Goal: Transaction & Acquisition: Purchase product/service

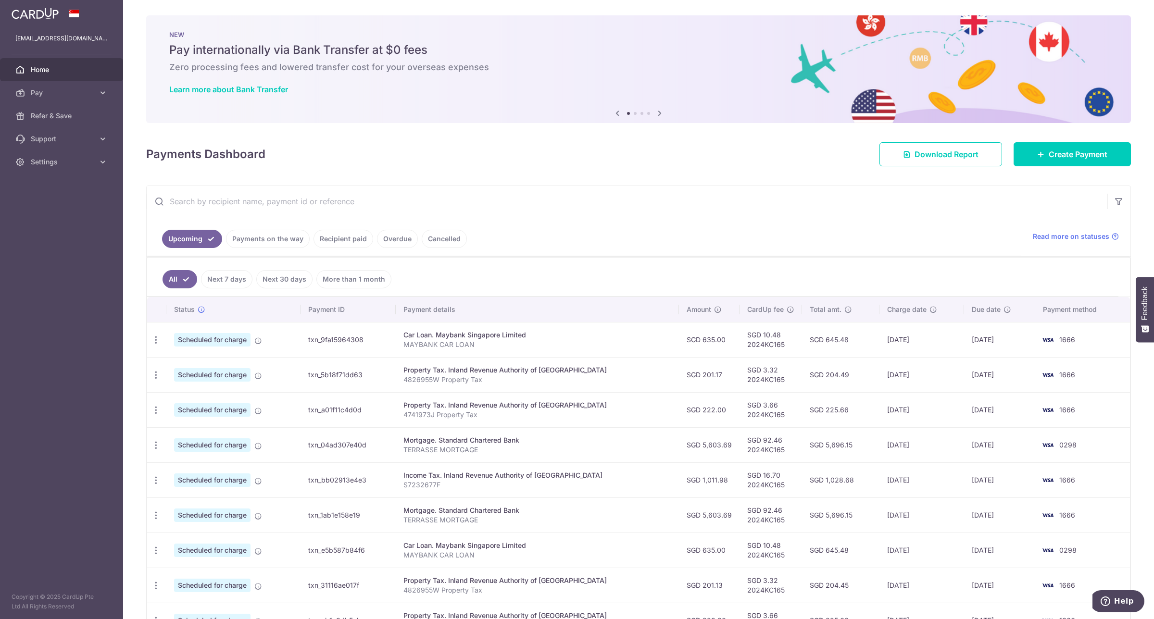
scroll to position [126, 0]
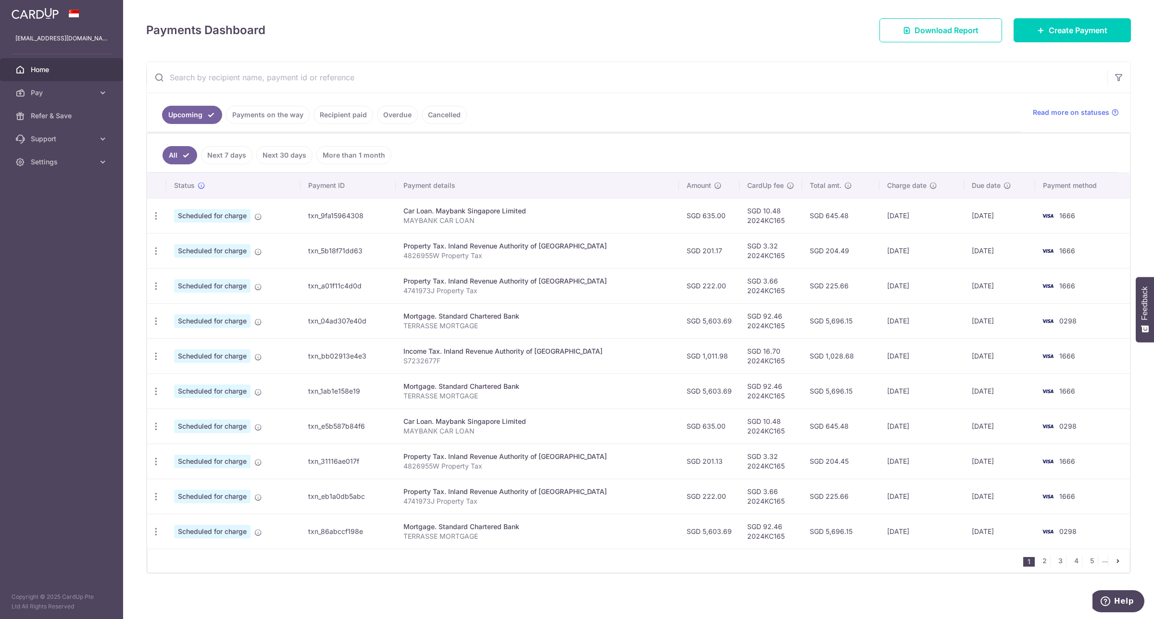
click at [263, 119] on link "Payments on the way" at bounding box center [268, 115] width 84 height 18
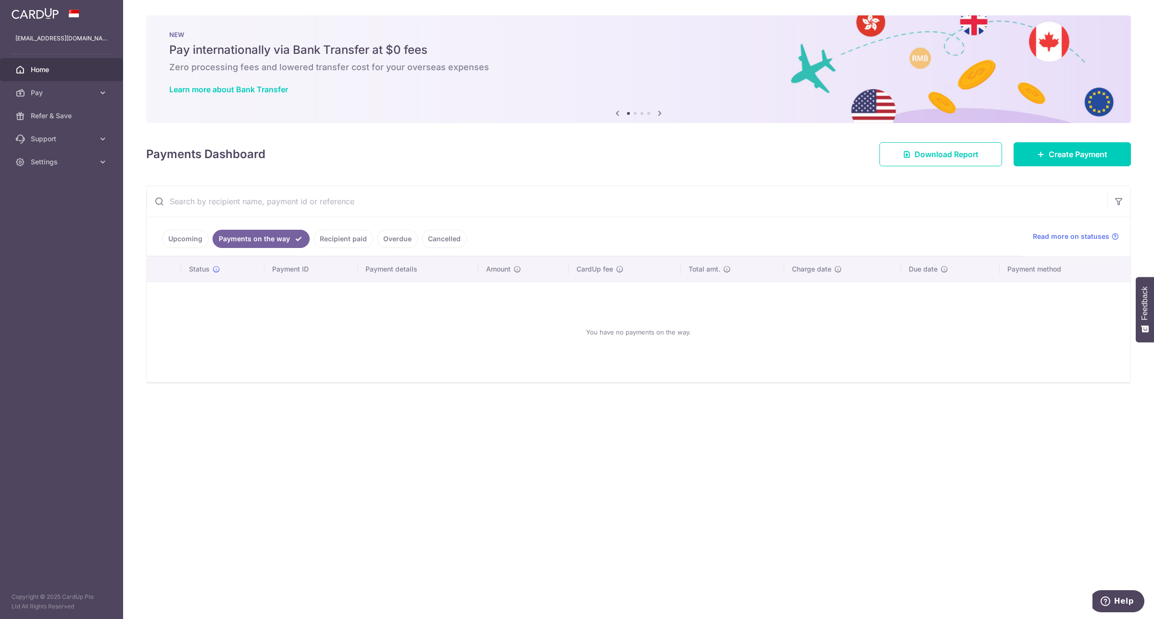
click at [351, 239] on link "Recipient paid" at bounding box center [343, 239] width 60 height 18
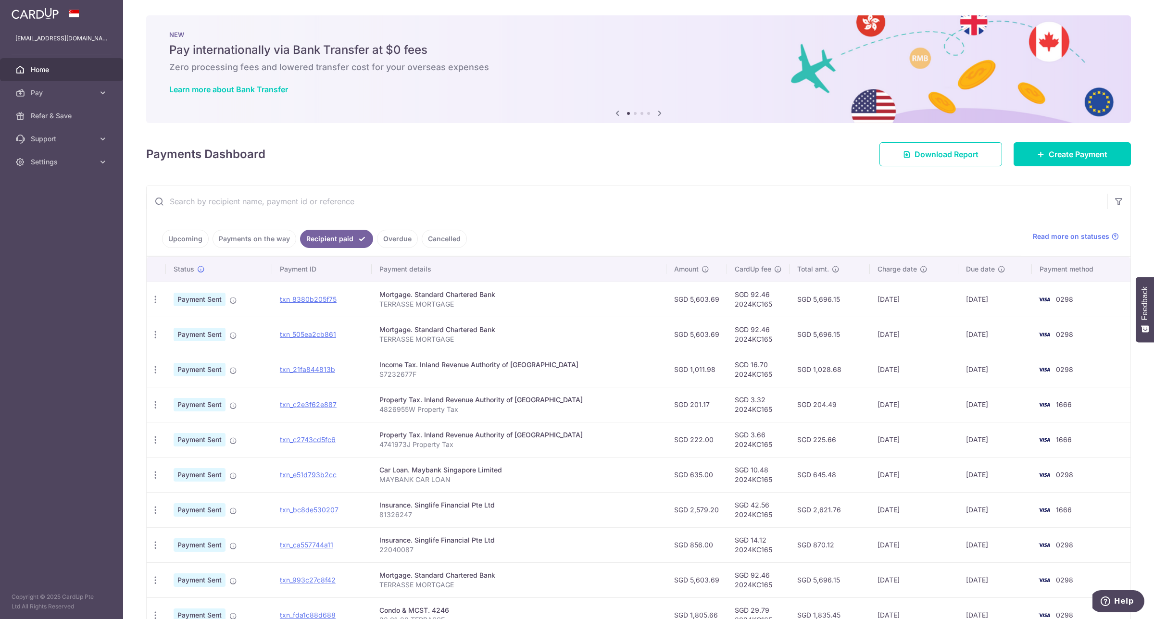
click at [171, 241] on link "Upcoming" at bounding box center [185, 239] width 47 height 18
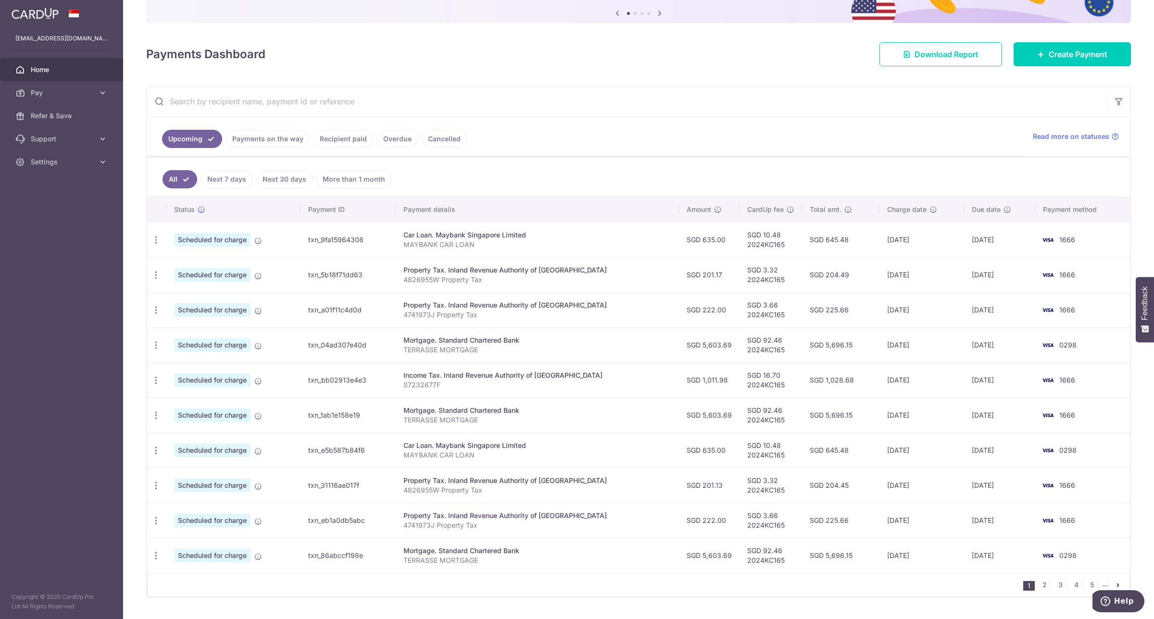
scroll to position [126, 0]
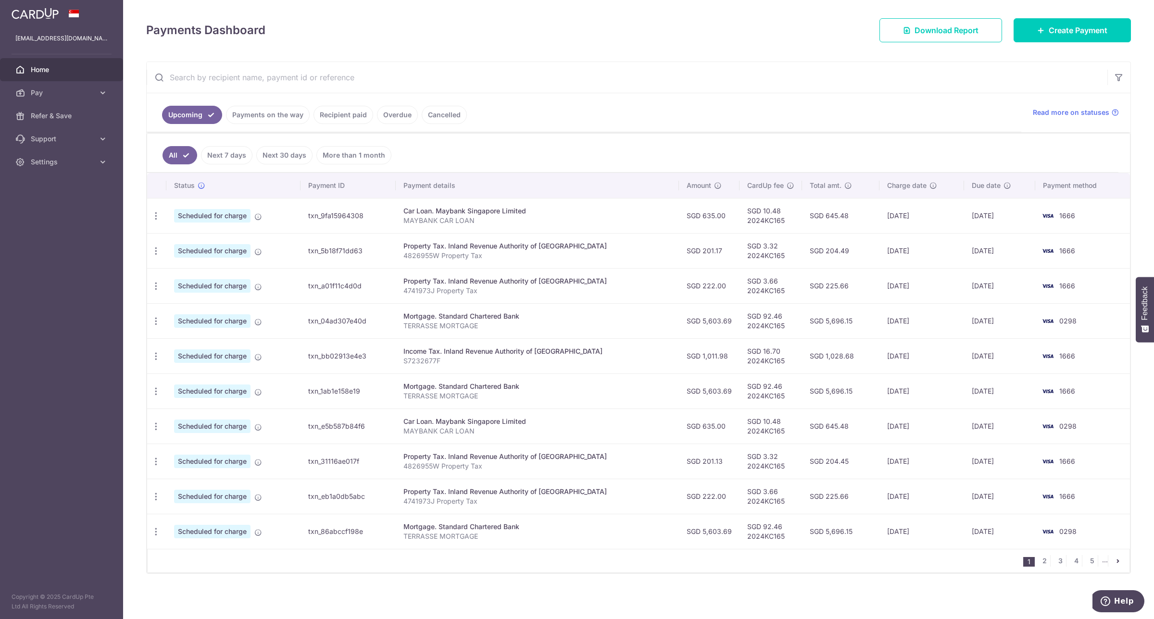
click at [523, 244] on div "Property Tax. Inland Revenue Authority of Singapore" at bounding box center [537, 246] width 268 height 10
click at [351, 599] on div "× Pause Schedule Pause all future payments in this series Pause just this one p…" at bounding box center [638, 309] width 1031 height 619
click at [156, 323] on icon "button" at bounding box center [156, 321] width 10 height 10
click at [178, 348] on span "Update payment" at bounding box center [207, 348] width 65 height 12
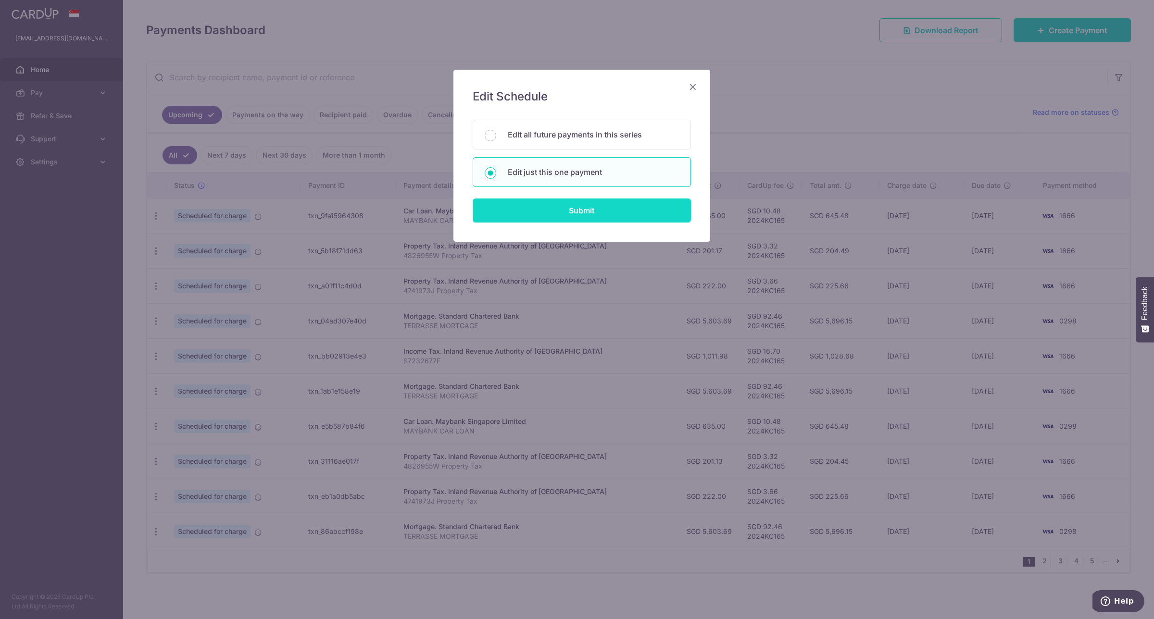
click at [639, 220] on input "Submit" at bounding box center [582, 211] width 218 height 24
radio input "true"
type input "5,603.69"
type input "24/10/2025"
type input "TERRASSE MORTGAGE"
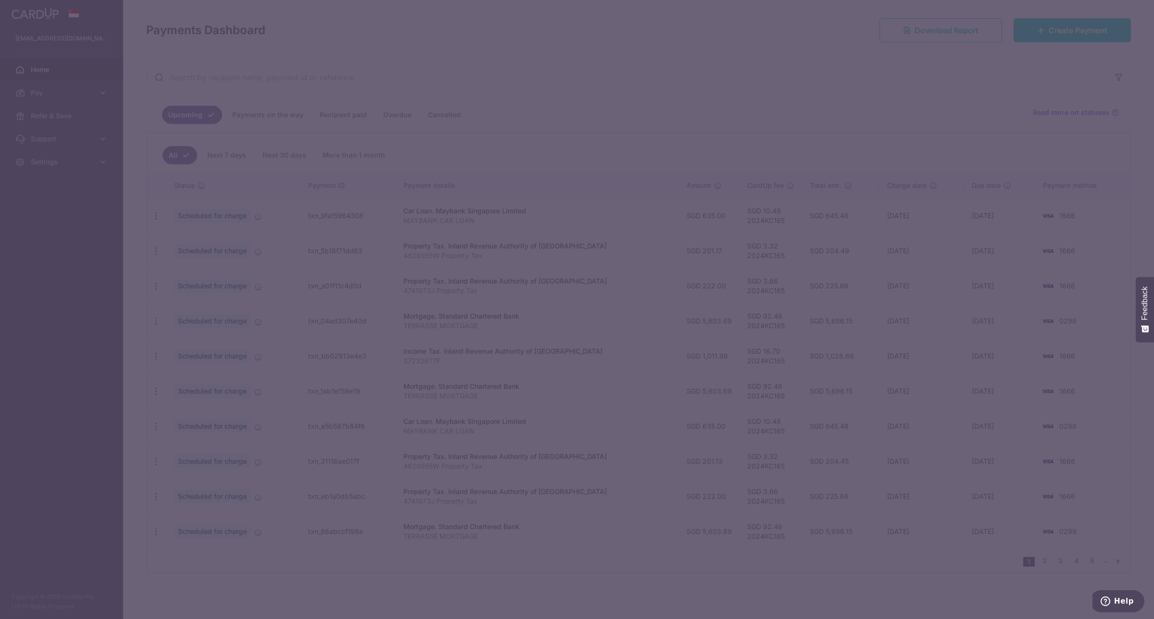
type input "2024KC165"
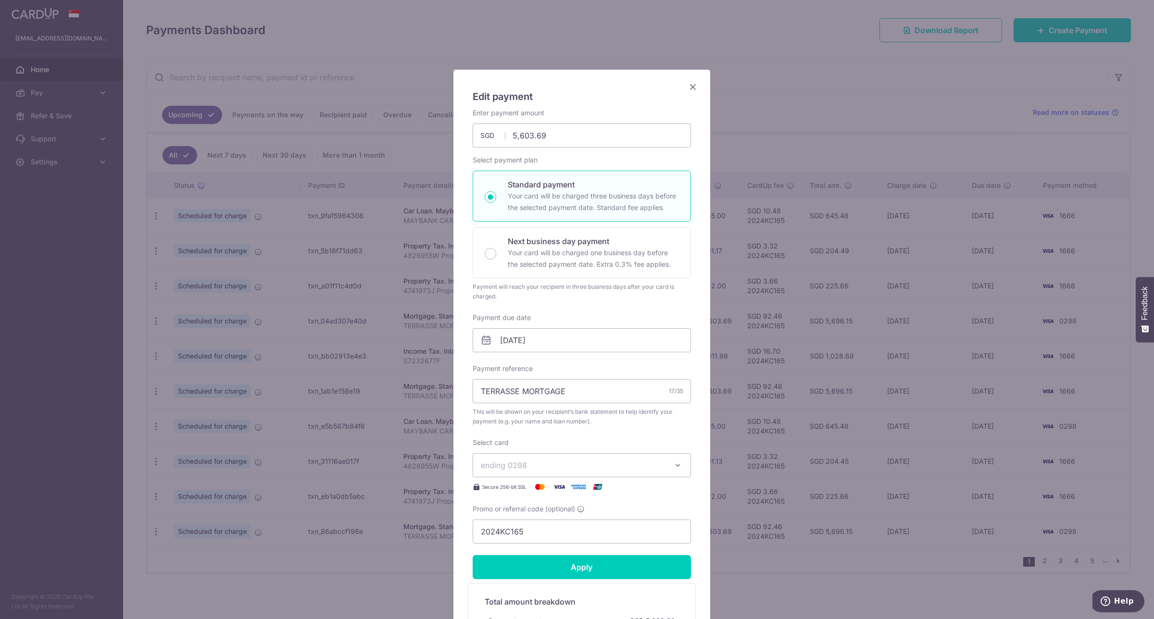
click at [604, 469] on span "ending 0298" at bounding box center [573, 466] width 185 height 12
click at [549, 535] on span "**** 1666" at bounding box center [582, 534] width 202 height 12
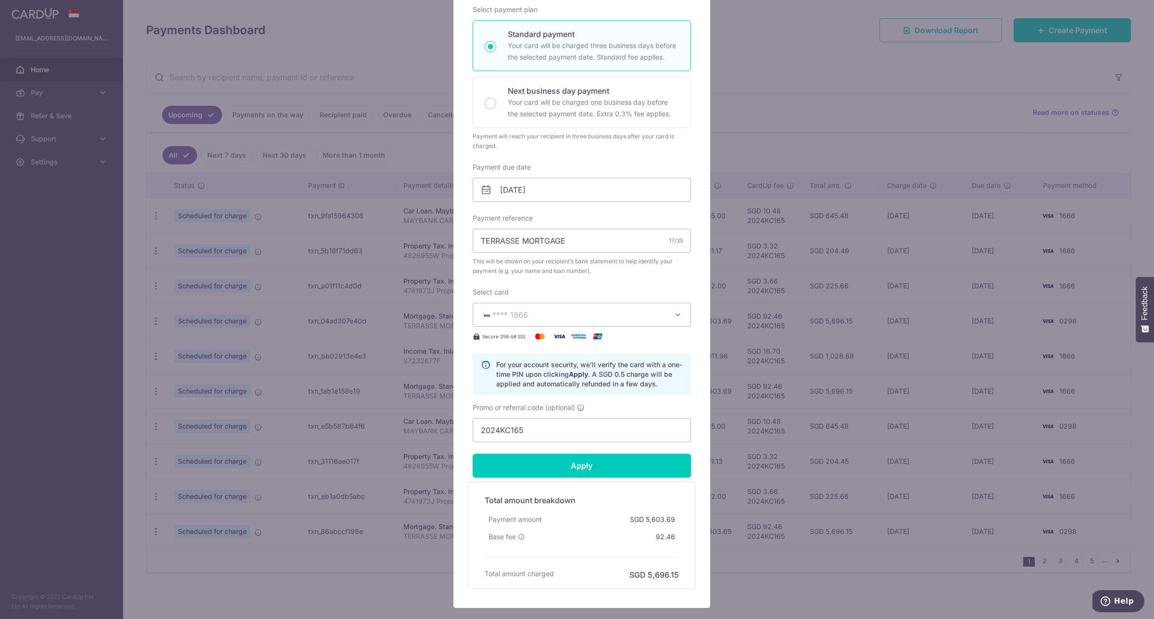
scroll to position [151, 0]
click at [549, 463] on input "Apply" at bounding box center [582, 465] width 218 height 24
type input "Successfully Applied"
click at [868, 123] on div "Edit payment By clicking apply, you will make changes to all payments to Standa…" at bounding box center [577, 309] width 1154 height 619
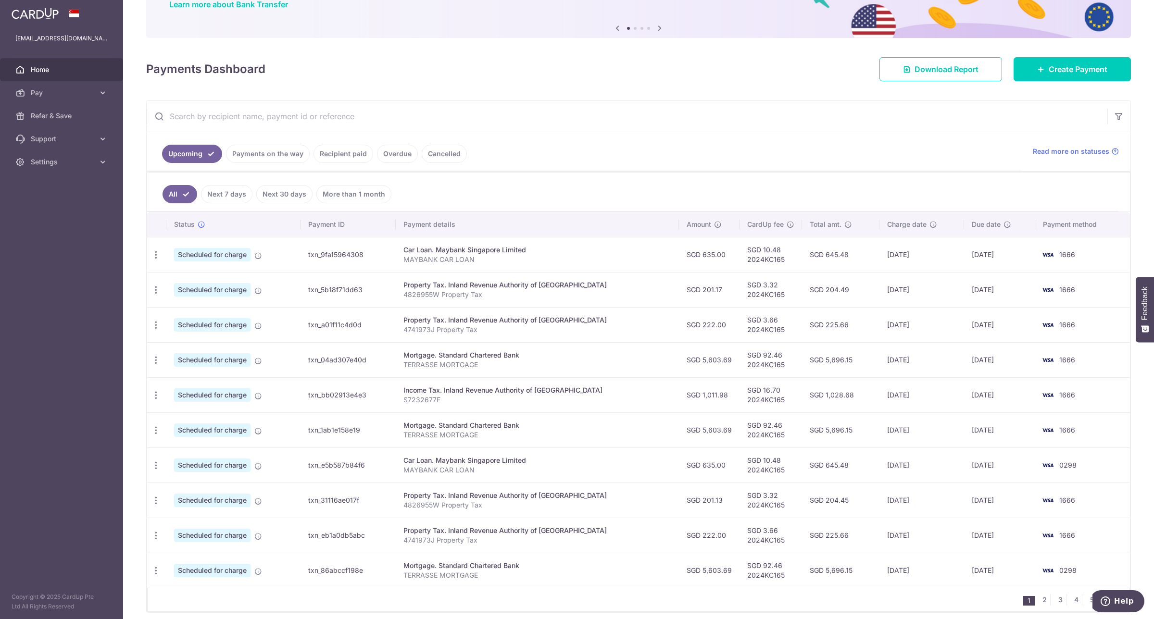
scroll to position [126, 0]
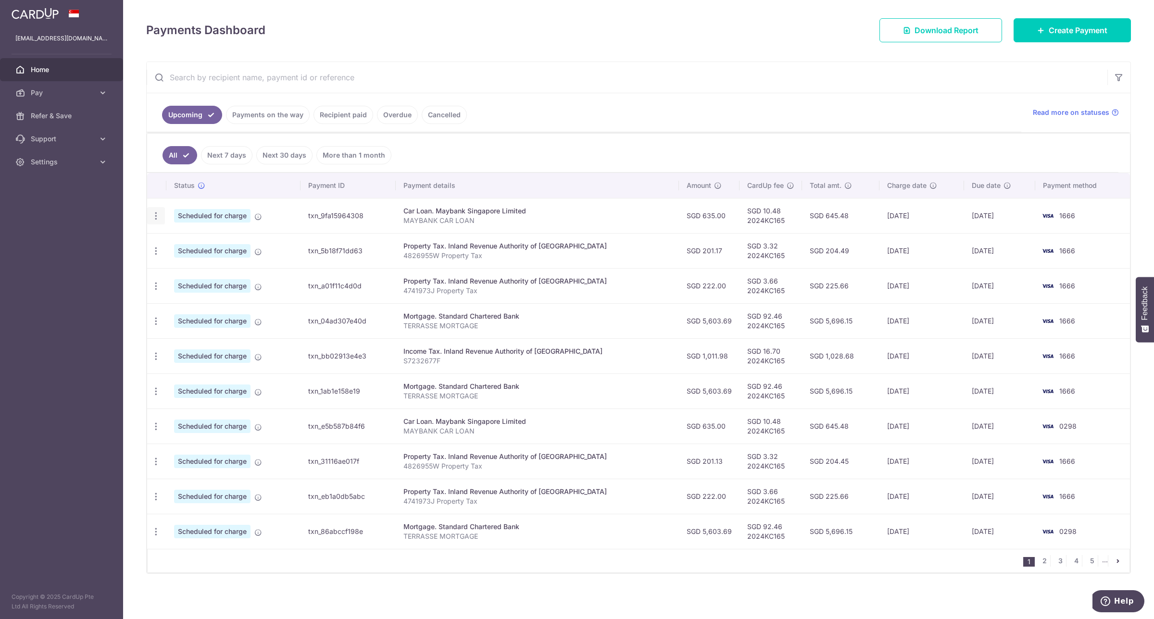
click at [154, 217] on icon "button" at bounding box center [156, 216] width 10 height 10
click at [553, 126] on ul "Upcoming Payments on the way Recipient paid Overdue Cancelled" at bounding box center [584, 112] width 875 height 39
click at [155, 428] on icon "button" at bounding box center [156, 427] width 10 height 10
click at [207, 452] on span "Update payment" at bounding box center [207, 453] width 65 height 12
radio input "true"
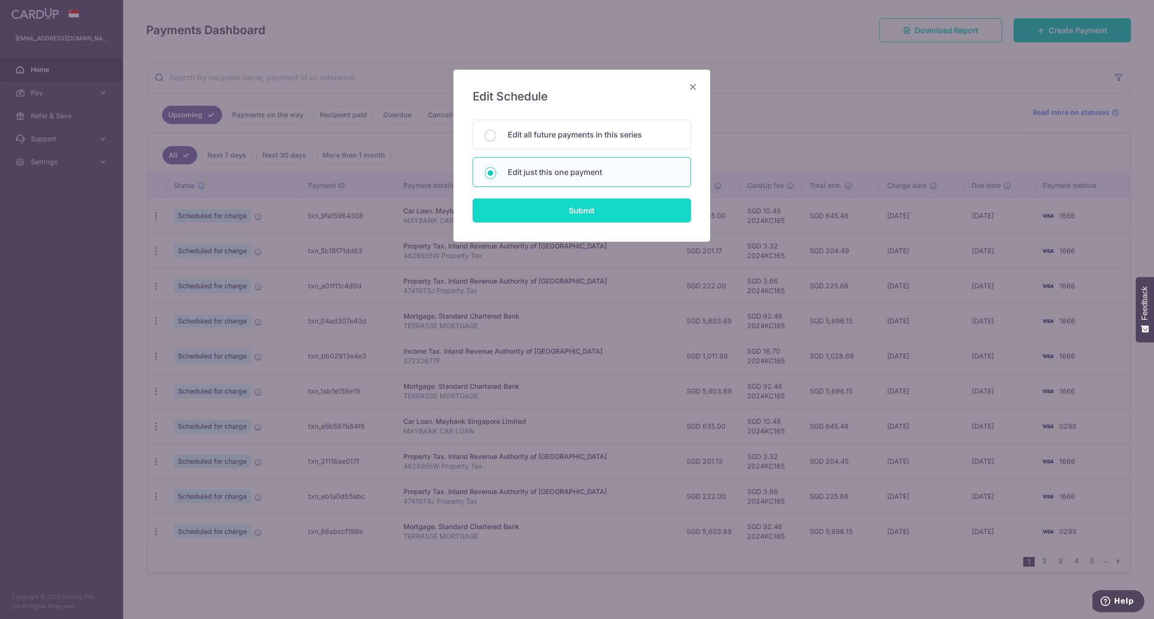
click at [606, 207] on input "Submit" at bounding box center [582, 211] width 218 height 24
radio input "true"
type input "635.00"
type input "19/11/2025"
type input "MAYBANK CAR LOAN"
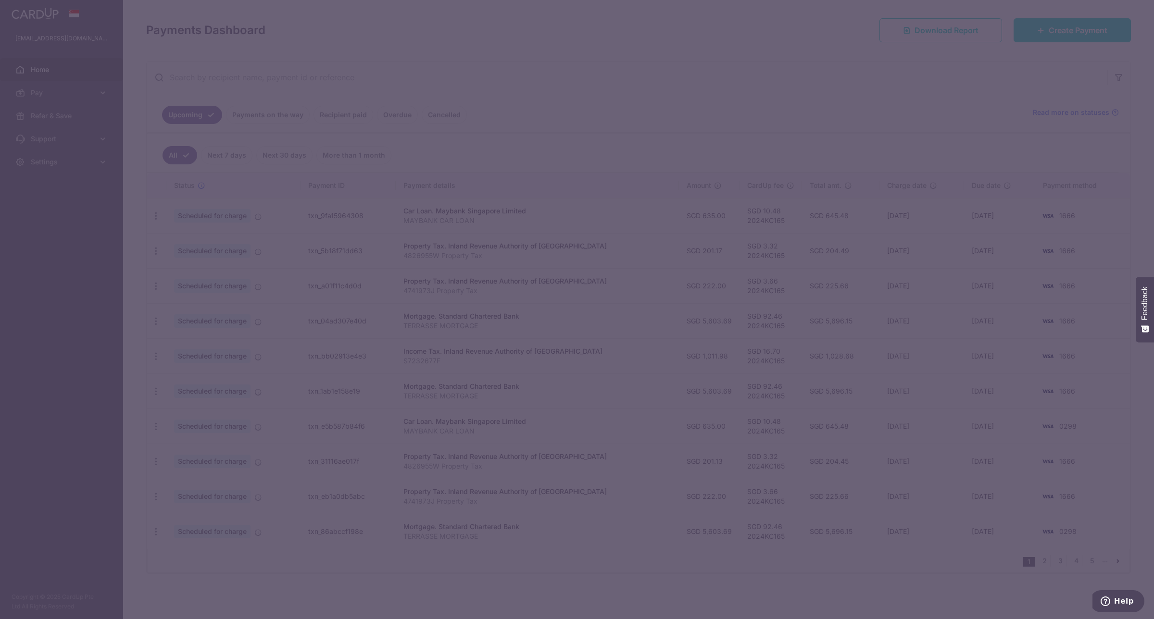
type input "2024KC165"
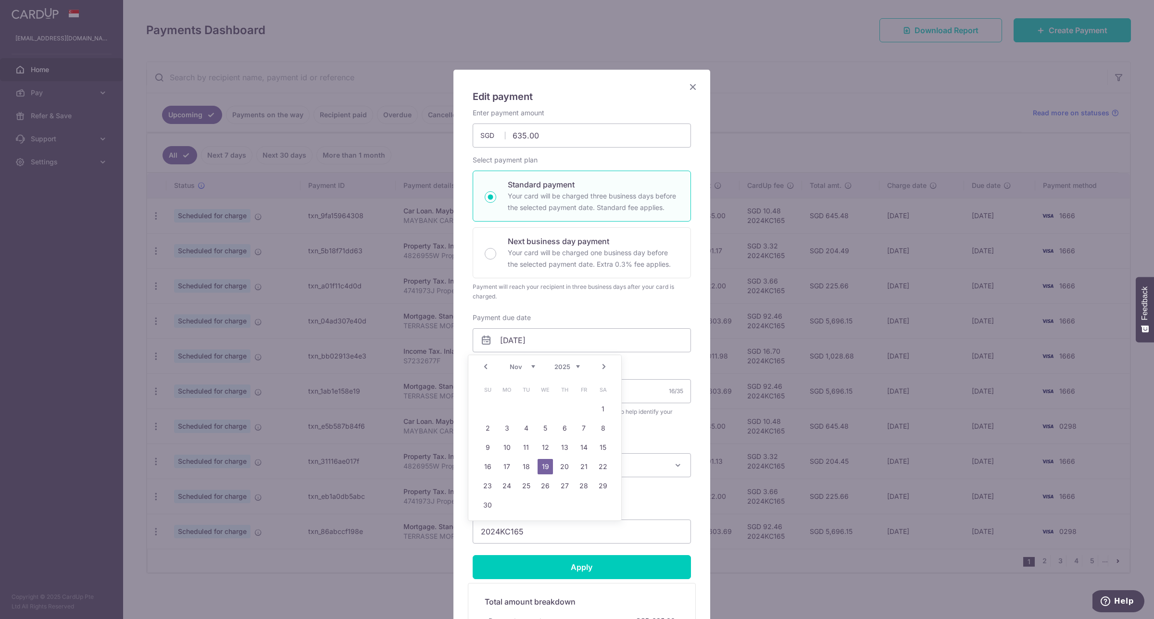
click at [681, 303] on div "Enter payment amount 635.00 635.00 SGD To change the payment amount, please can…" at bounding box center [582, 326] width 218 height 436
click at [792, 120] on div "Edit payment By clicking apply, you will make changes to all payments to Mayban…" at bounding box center [577, 309] width 1154 height 619
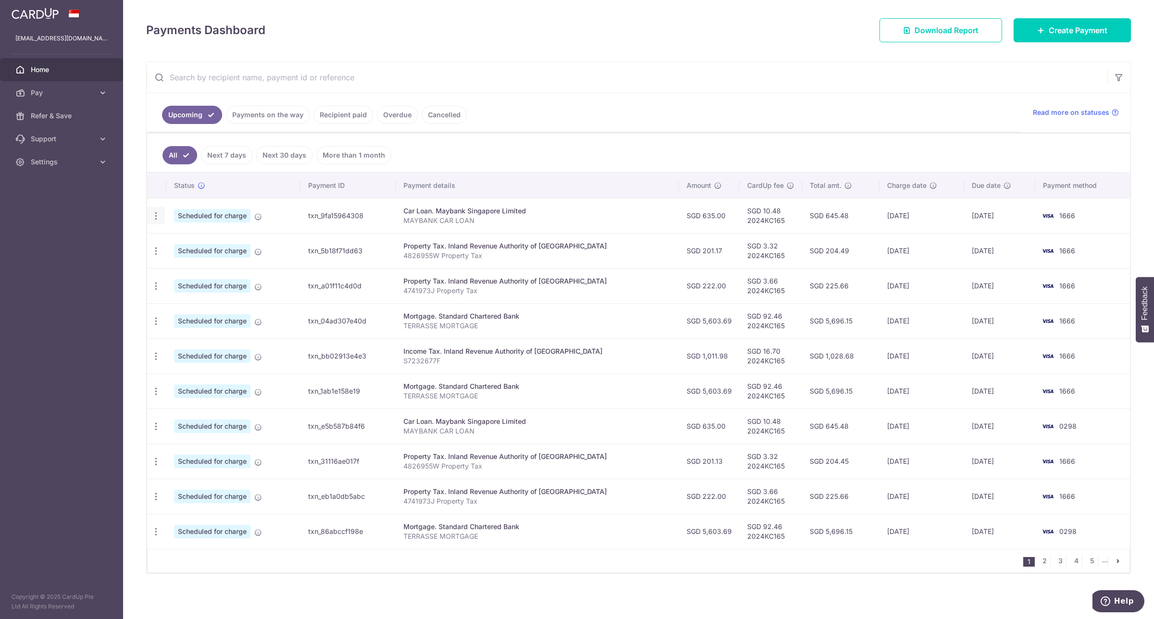
click at [157, 214] on icon "button" at bounding box center [156, 216] width 10 height 10
click at [200, 246] on span "Update payment" at bounding box center [207, 243] width 65 height 12
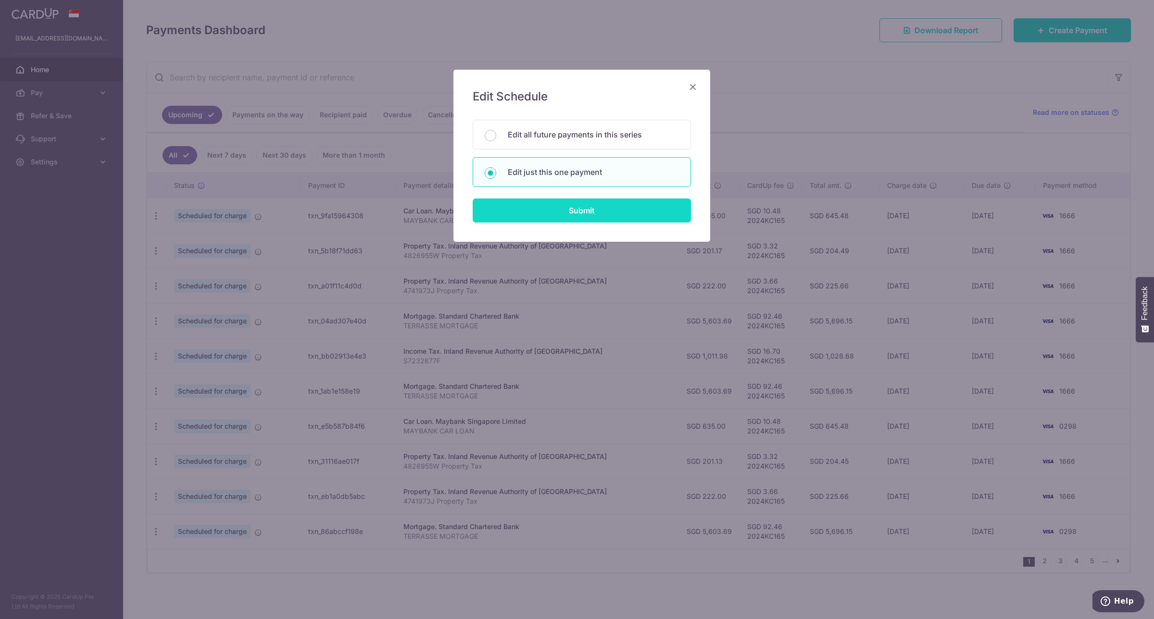
click at [633, 214] on input "Submit" at bounding box center [582, 211] width 218 height 24
radio input "true"
type input "19/10/2025"
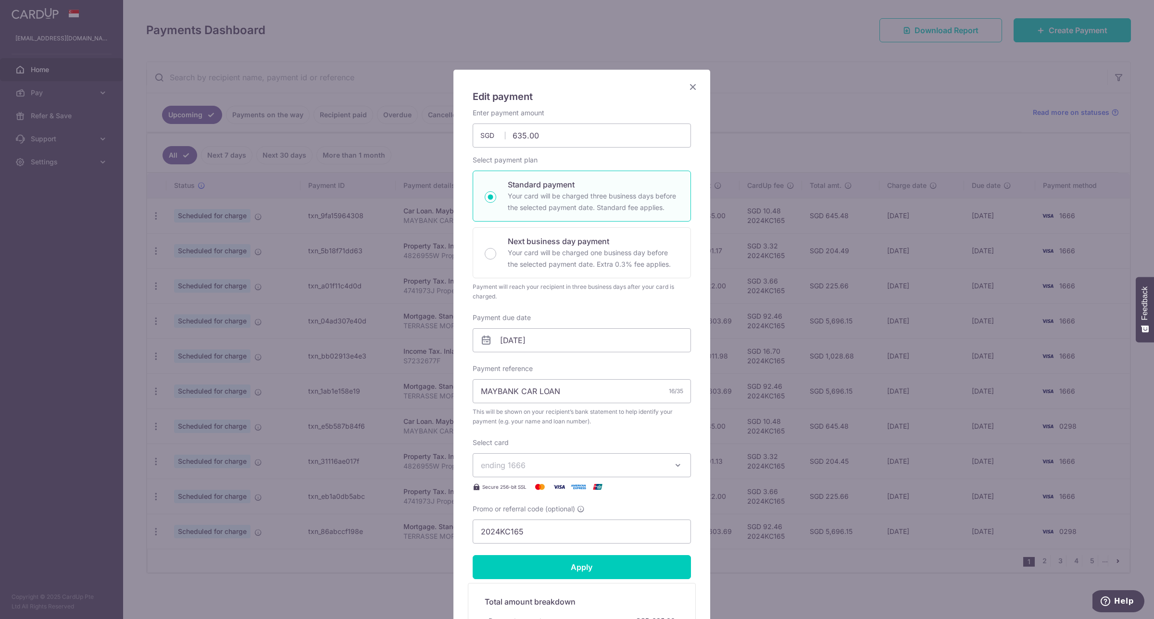
click at [564, 463] on span "ending 1666" at bounding box center [573, 466] width 185 height 12
click at [543, 511] on span "**** 0298" at bounding box center [582, 511] width 202 height 12
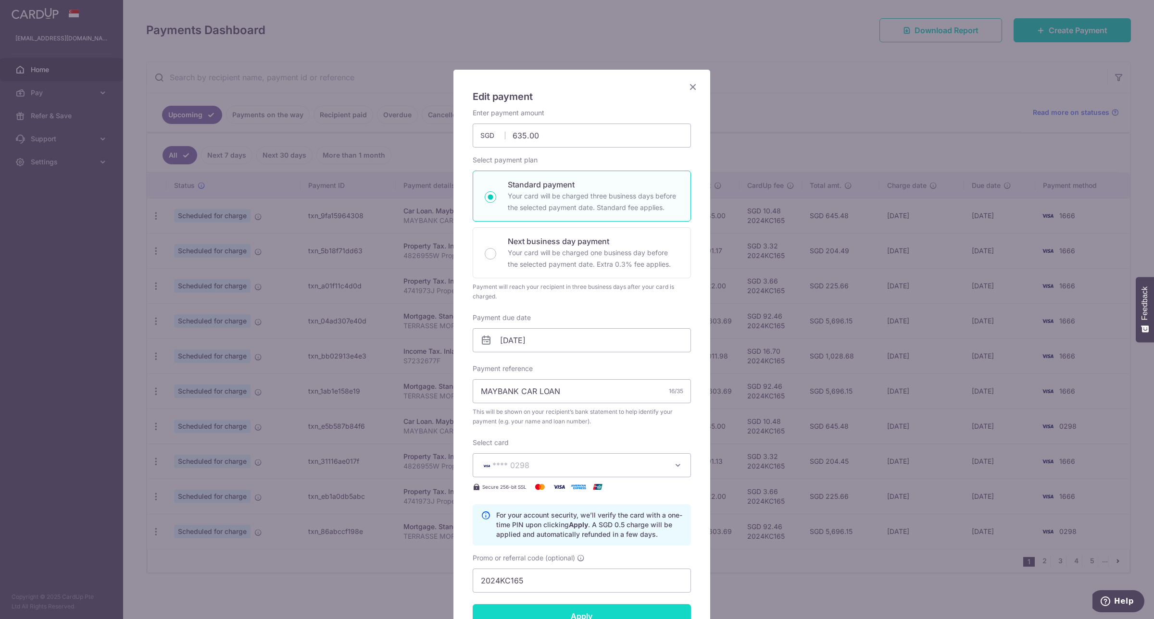
click at [623, 615] on input "Apply" at bounding box center [582, 616] width 218 height 24
type input "Successfully Applied"
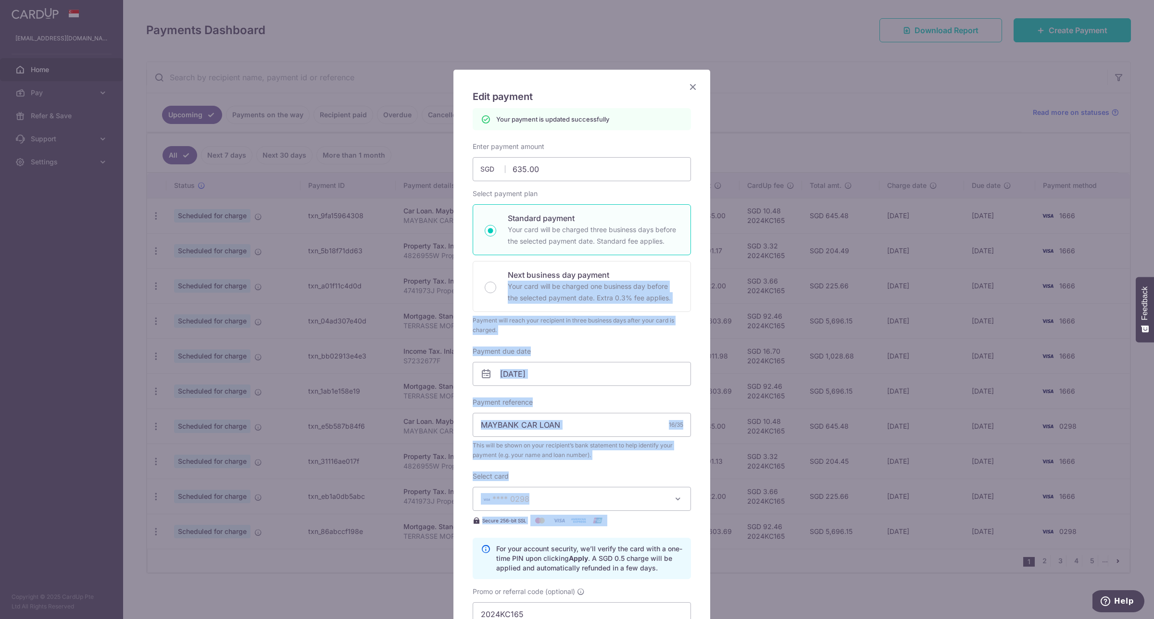
drag, startPoint x: 616, startPoint y: 522, endPoint x: 848, endPoint y: 258, distance: 350.9
click at [848, 258] on div "Edit payment By clicking apply, you will make changes to all payments to Mayban…" at bounding box center [577, 309] width 1154 height 619
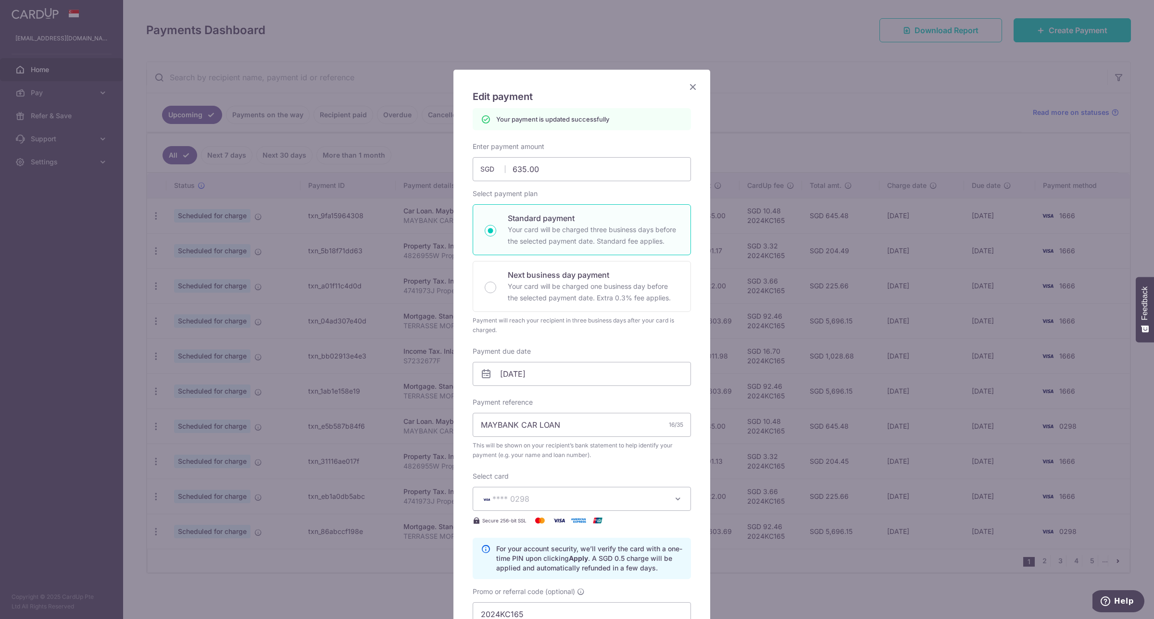
click at [844, 94] on div "Edit payment By clicking apply, you will make changes to all payments to Mayban…" at bounding box center [577, 309] width 1154 height 619
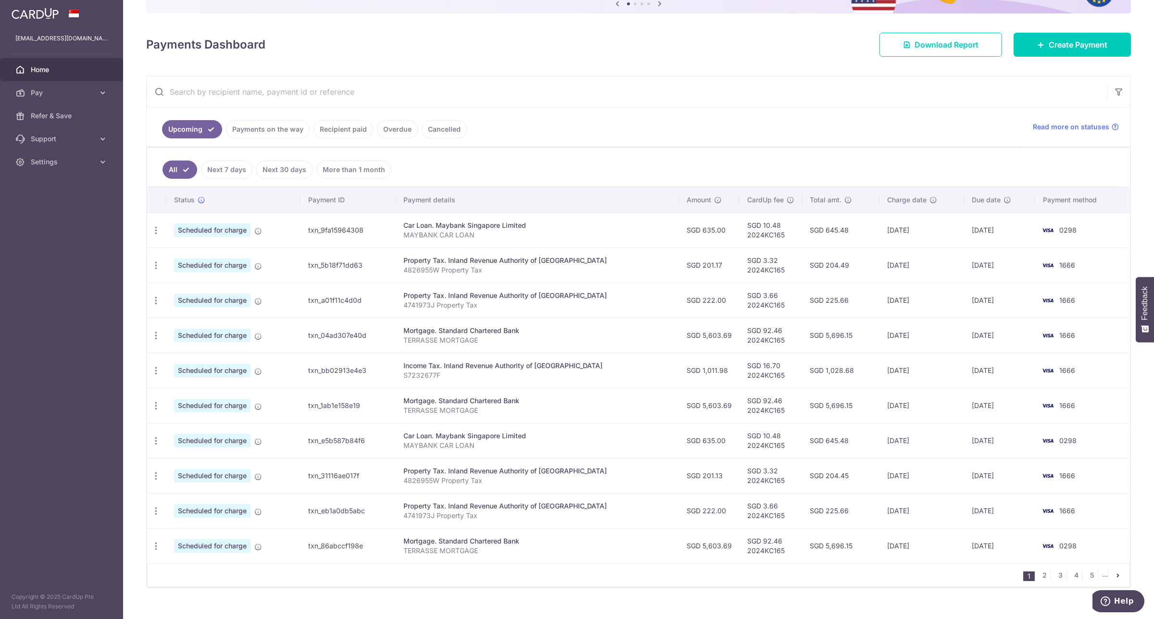
scroll to position [126, 0]
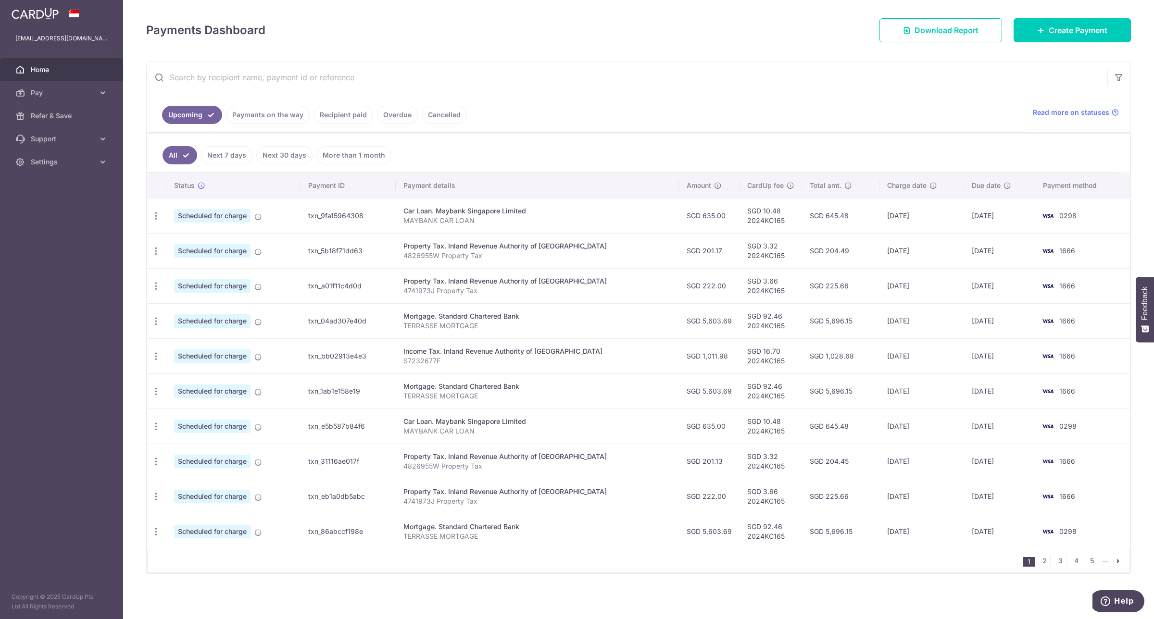
click at [867, 118] on ul "Upcoming Payments on the way Recipient paid Overdue Cancelled" at bounding box center [584, 112] width 875 height 39
click at [1079, 34] on link "Create Payment" at bounding box center [1072, 30] width 117 height 24
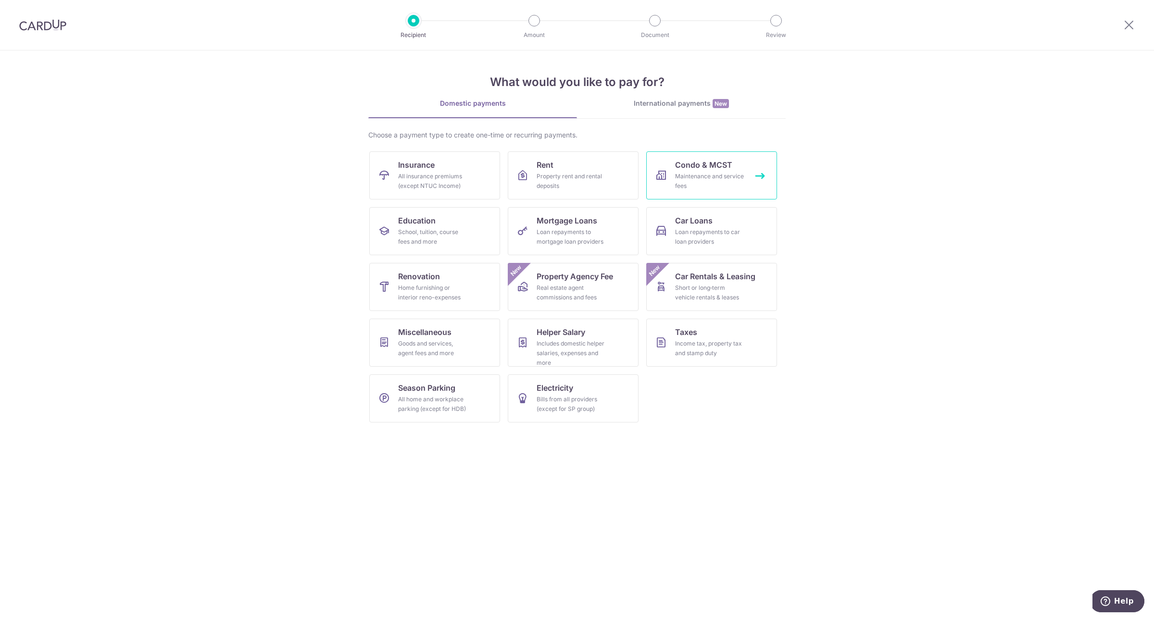
click at [732, 186] on div "Maintenance and service fees" at bounding box center [709, 181] width 69 height 19
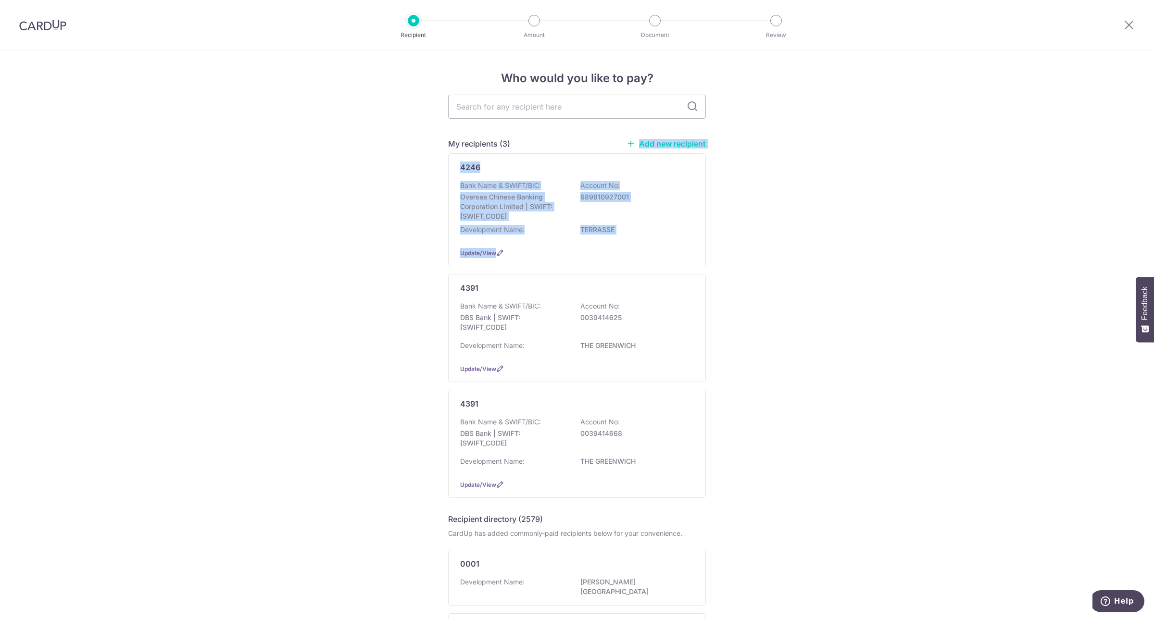
drag, startPoint x: 0, startPoint y: 0, endPoint x: 796, endPoint y: 467, distance: 922.6
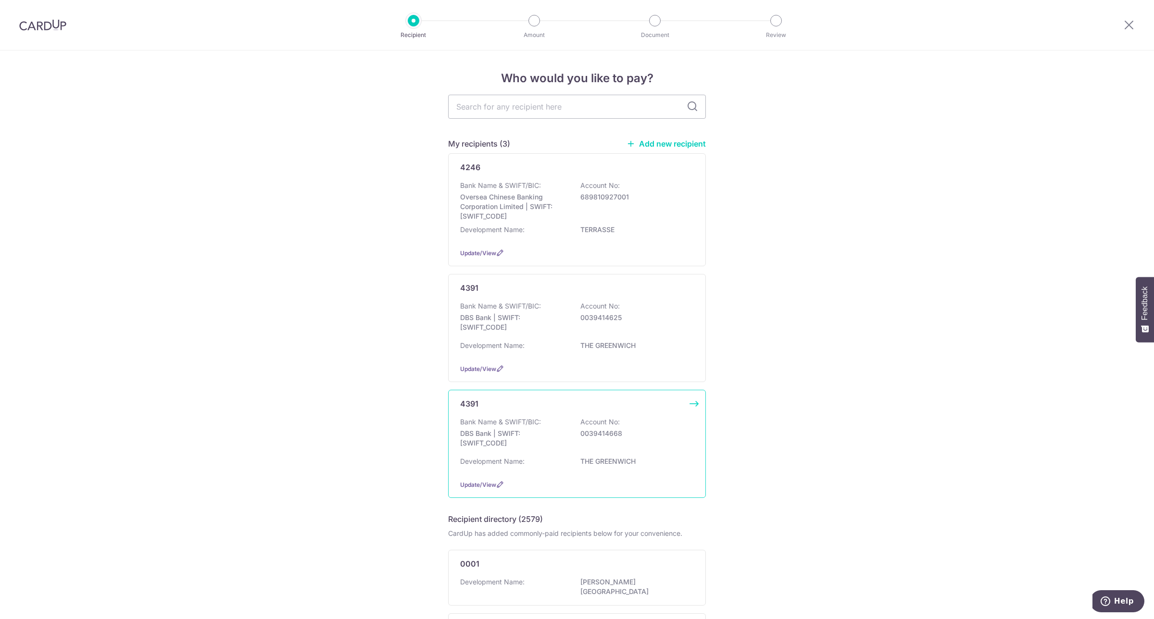
click at [590, 451] on div "Bank Name & SWIFT/BIC: DBS Bank | SWIFT: [SWIFT_CODE] Account No: 0039414668" at bounding box center [577, 435] width 234 height 36
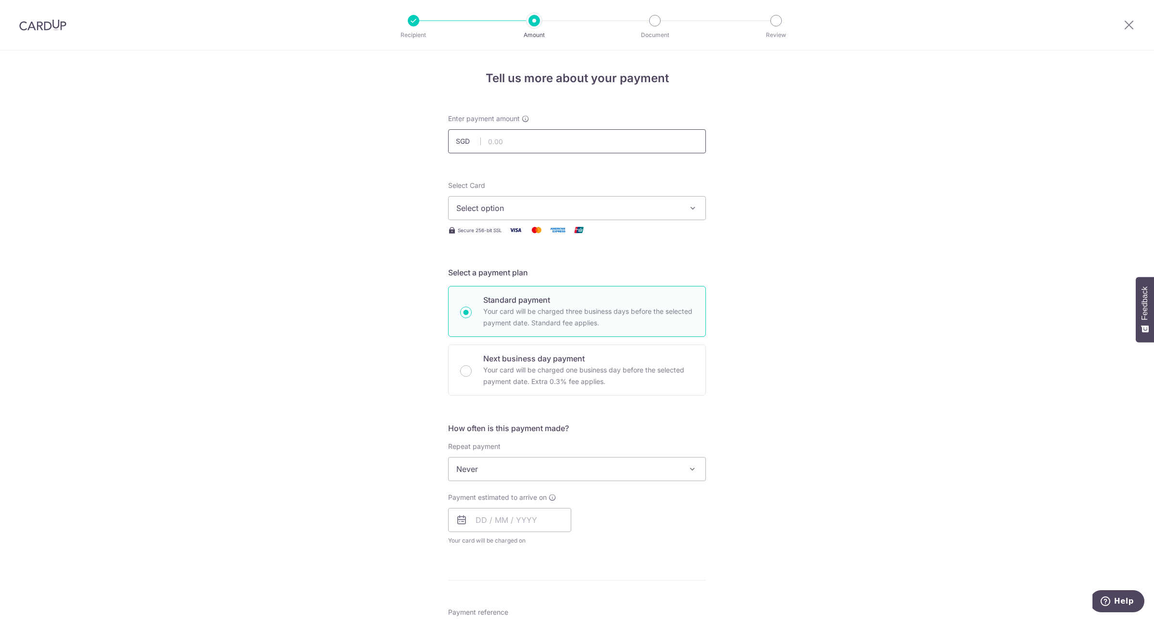
click at [558, 144] on input "text" at bounding box center [577, 141] width 258 height 24
type input "1,098.72"
click at [767, 175] on div "Tell us more about your payment Enter payment amount SGD 1,098.72 1098.72 Selec…" at bounding box center [577, 485] width 1154 height 870
click at [626, 203] on span "Select option" at bounding box center [568, 208] width 224 height 12
click at [547, 296] on span "**** 1666" at bounding box center [576, 300] width 241 height 12
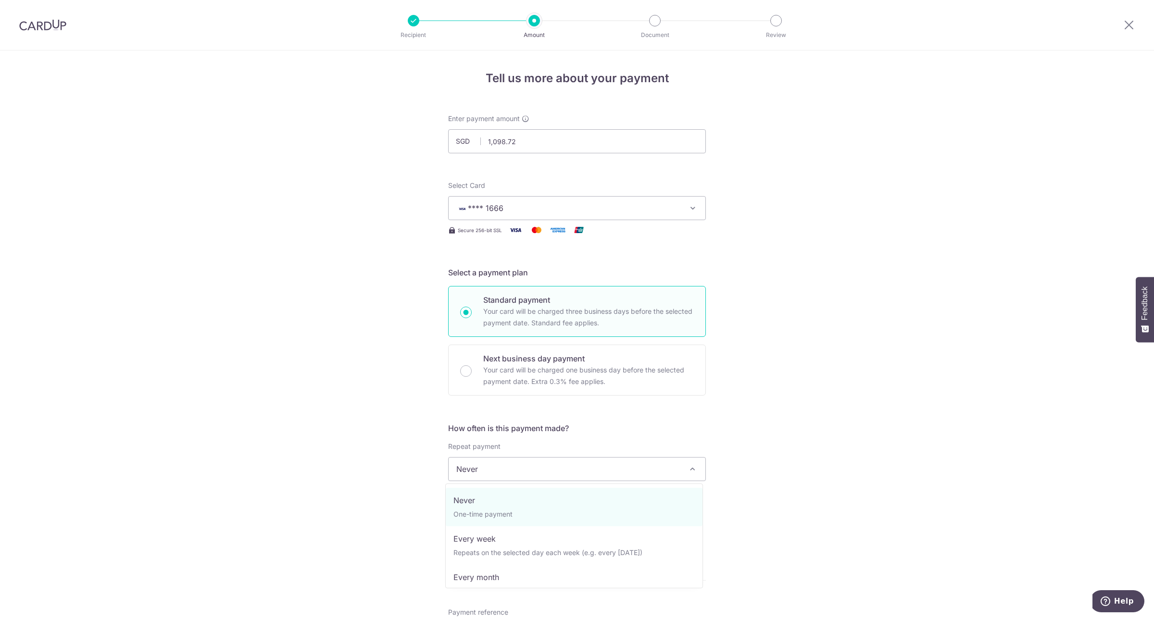
click at [514, 462] on span "Never" at bounding box center [577, 469] width 257 height 23
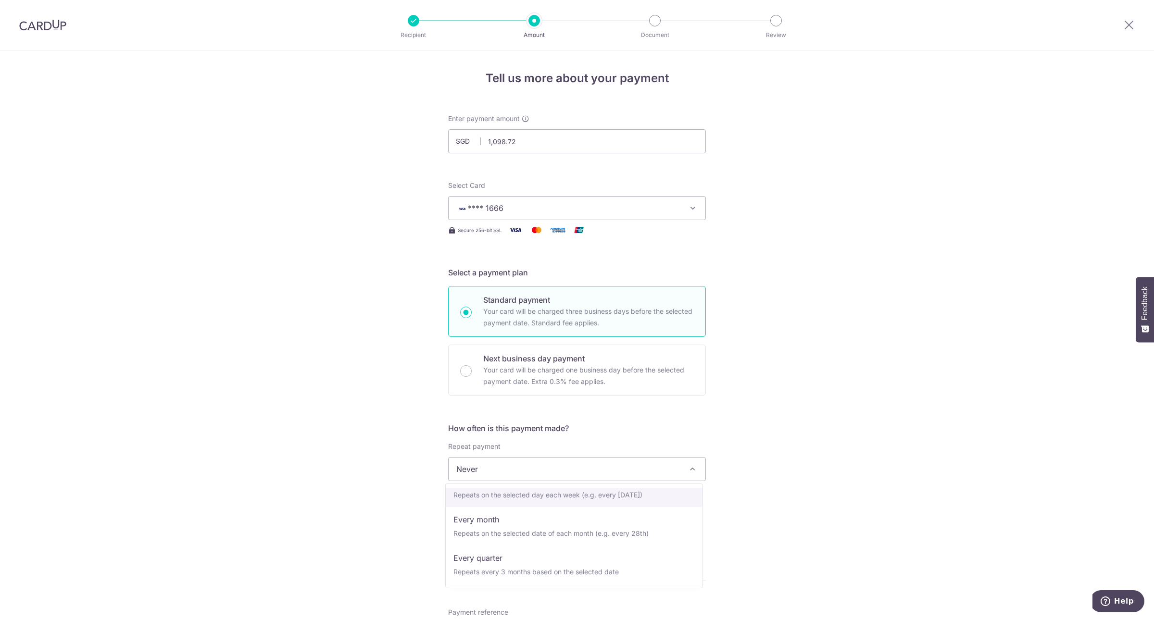
scroll to position [84, 0]
select select "4"
click at [513, 517] on input "text" at bounding box center [509, 520] width 123 height 24
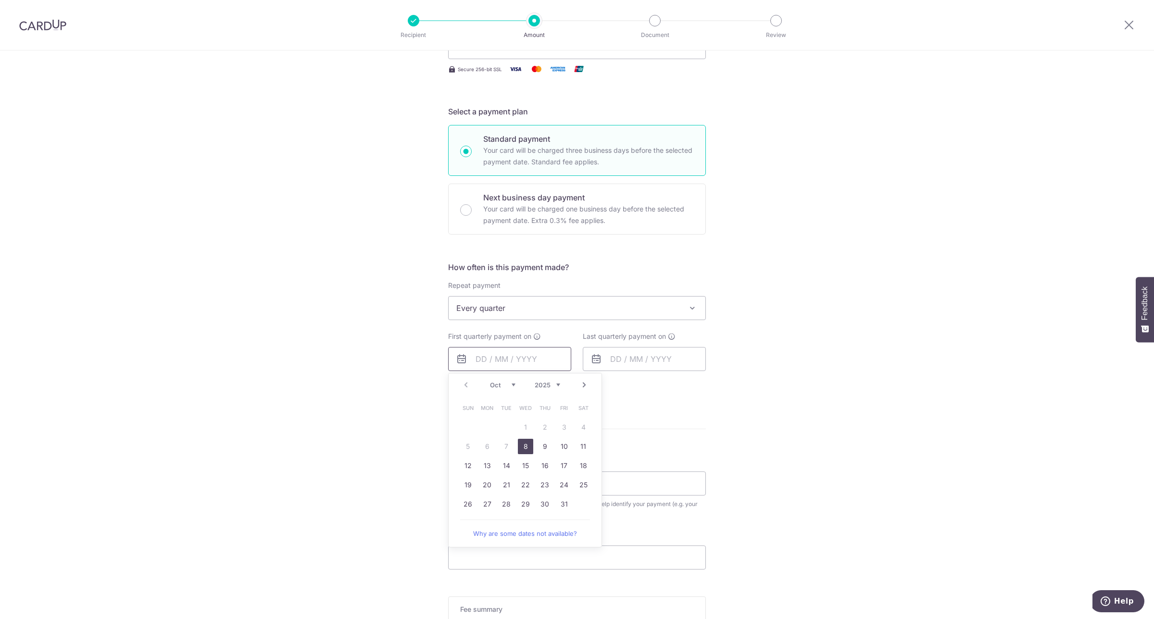
scroll to position [229, 0]
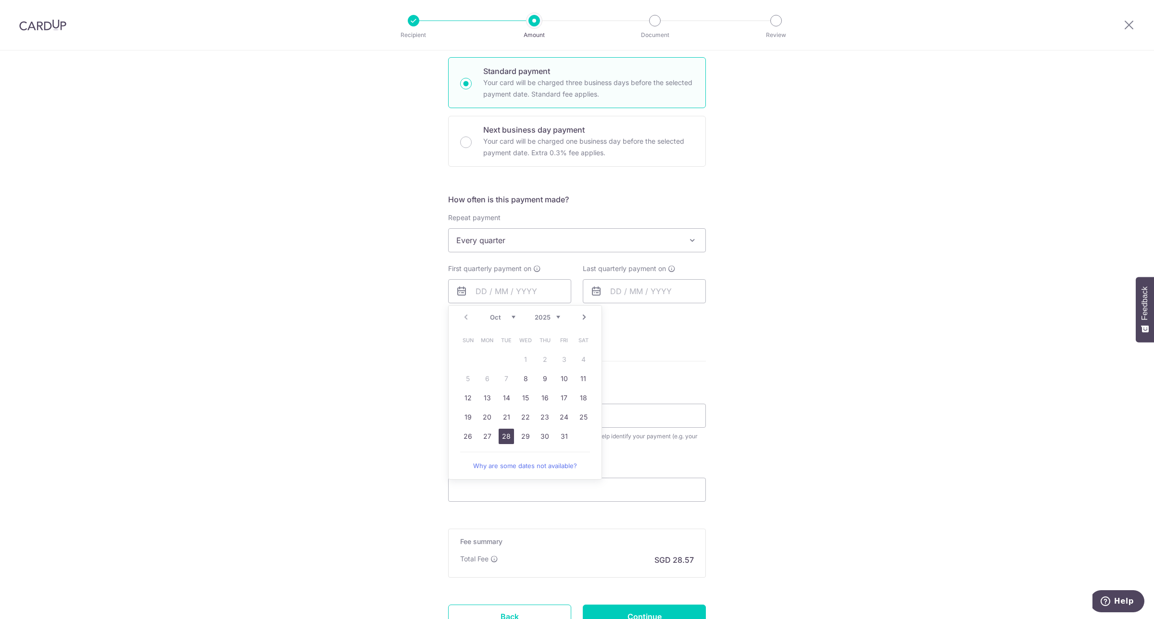
click at [505, 433] on link "28" at bounding box center [506, 436] width 15 height 15
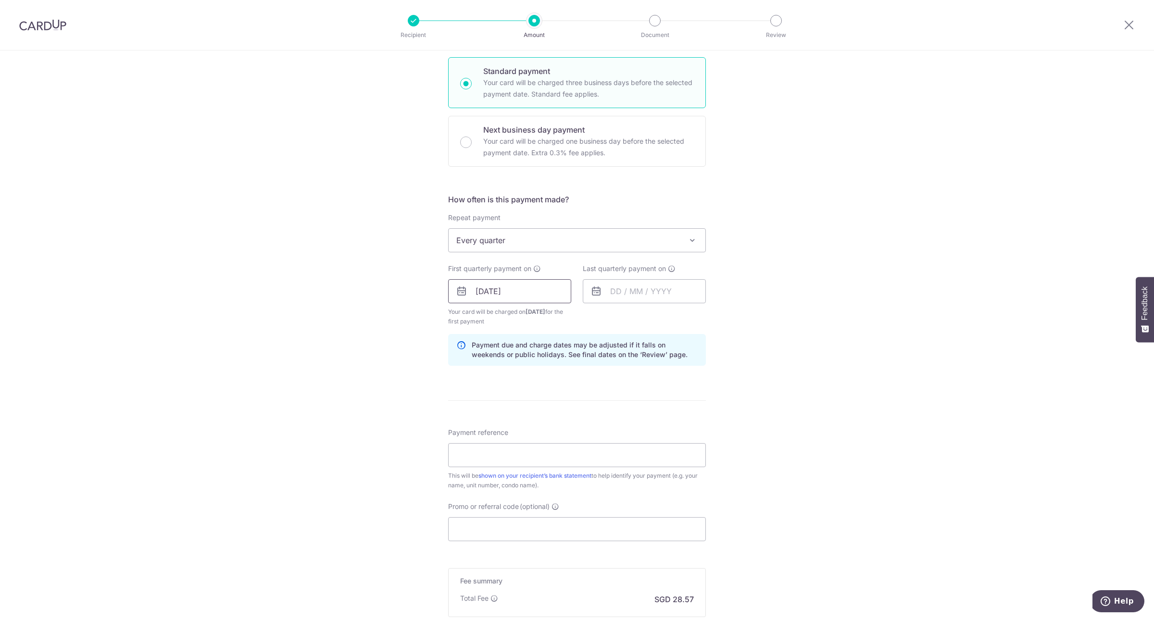
click at [539, 291] on input "28/10/2025" at bounding box center [509, 291] width 123 height 24
click at [524, 436] on link "29" at bounding box center [525, 436] width 15 height 15
type input "29/10/2025"
click at [664, 296] on input "text" at bounding box center [644, 291] width 123 height 24
click at [655, 435] on link "29" at bounding box center [659, 436] width 15 height 15
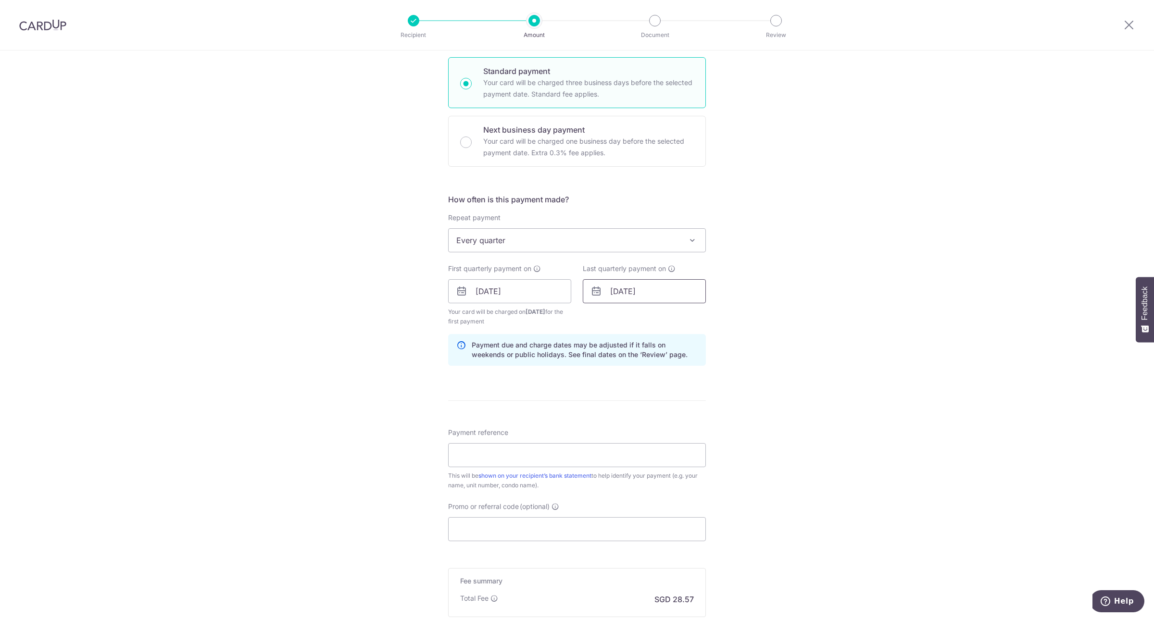
click at [657, 296] on input "29/10/2025" at bounding box center [644, 291] width 123 height 24
click at [688, 316] on select "2025 2026 2027 2028 2029 2030 2031 2032 2033 2034 2035" at bounding box center [681, 317] width 25 height 8
click at [655, 435] on link "28" at bounding box center [659, 436] width 15 height 15
click at [682, 289] on input "28/10/2026" at bounding box center [644, 291] width 123 height 24
click at [673, 433] on link "29" at bounding box center [679, 436] width 15 height 15
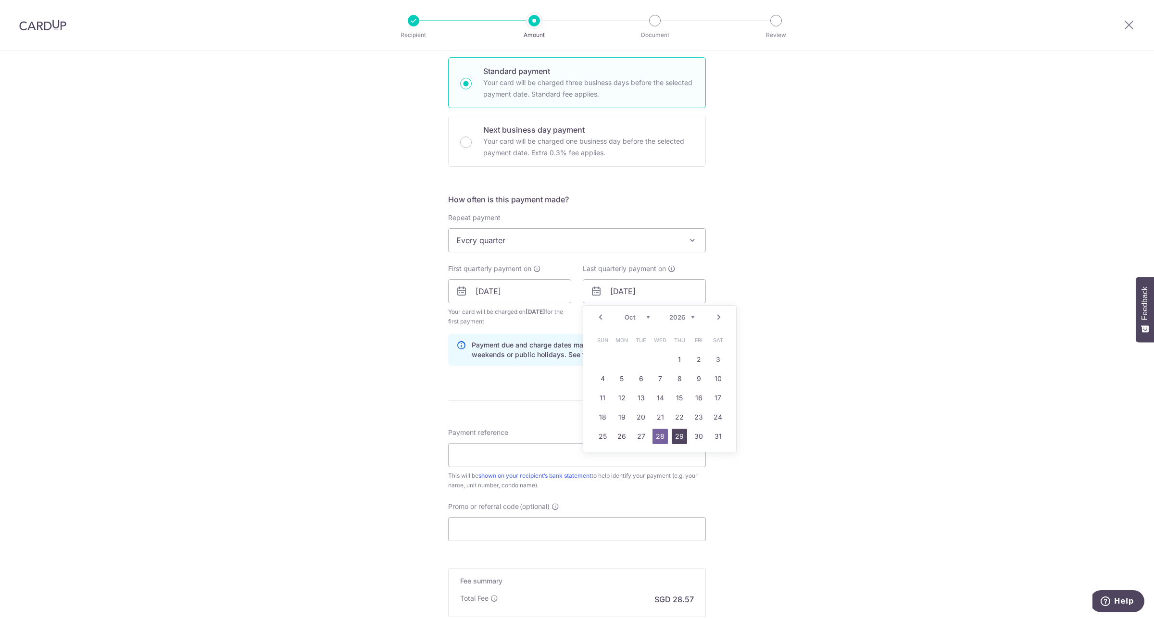
type input "29/10/2026"
click at [630, 451] on input "Payment reference" at bounding box center [577, 455] width 258 height 24
type input "GWS2-0341 KOH"
click at [535, 530] on input "Promo or referral code (optional)" at bounding box center [577, 529] width 258 height 24
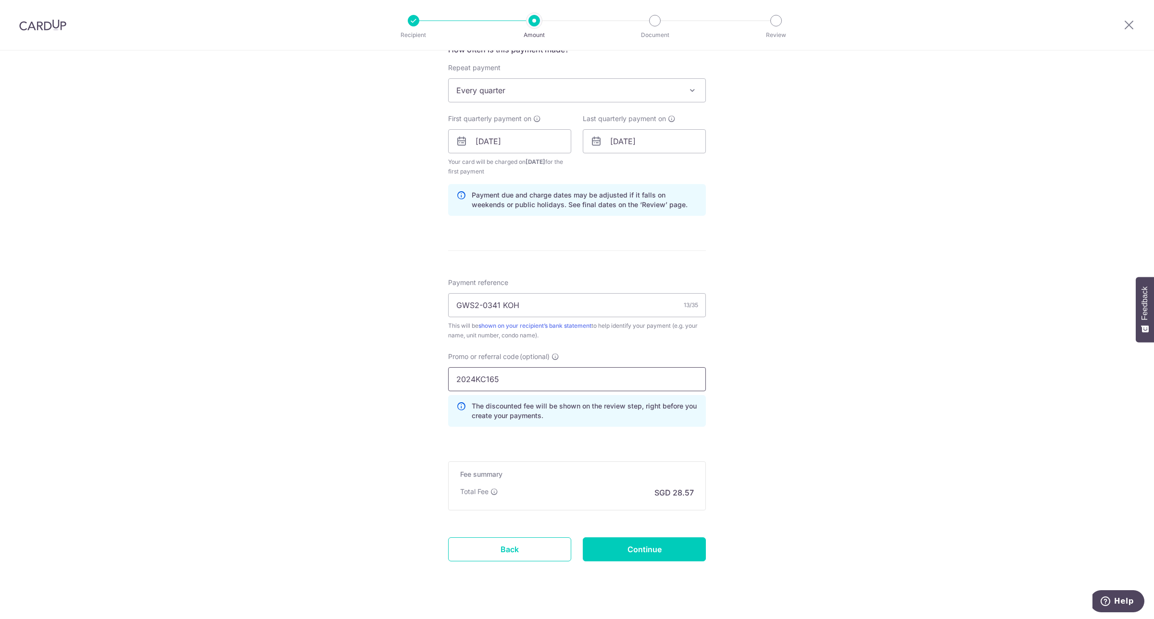
scroll to position [395, 0]
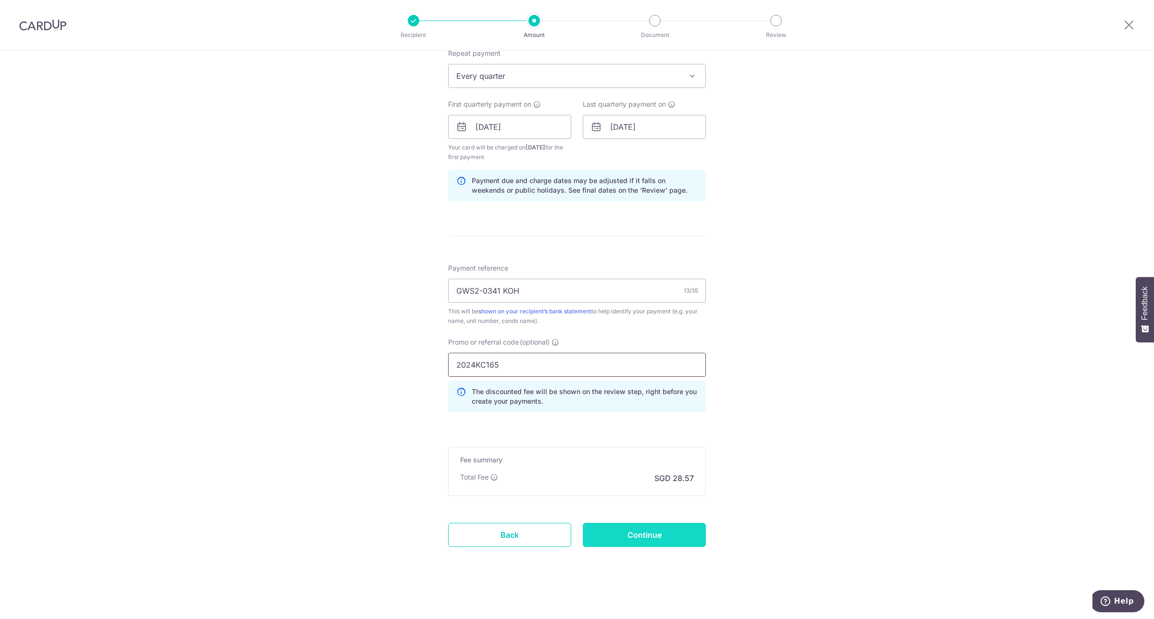
type input "2024KC165"
click at [644, 529] on input "Continue" at bounding box center [644, 535] width 123 height 24
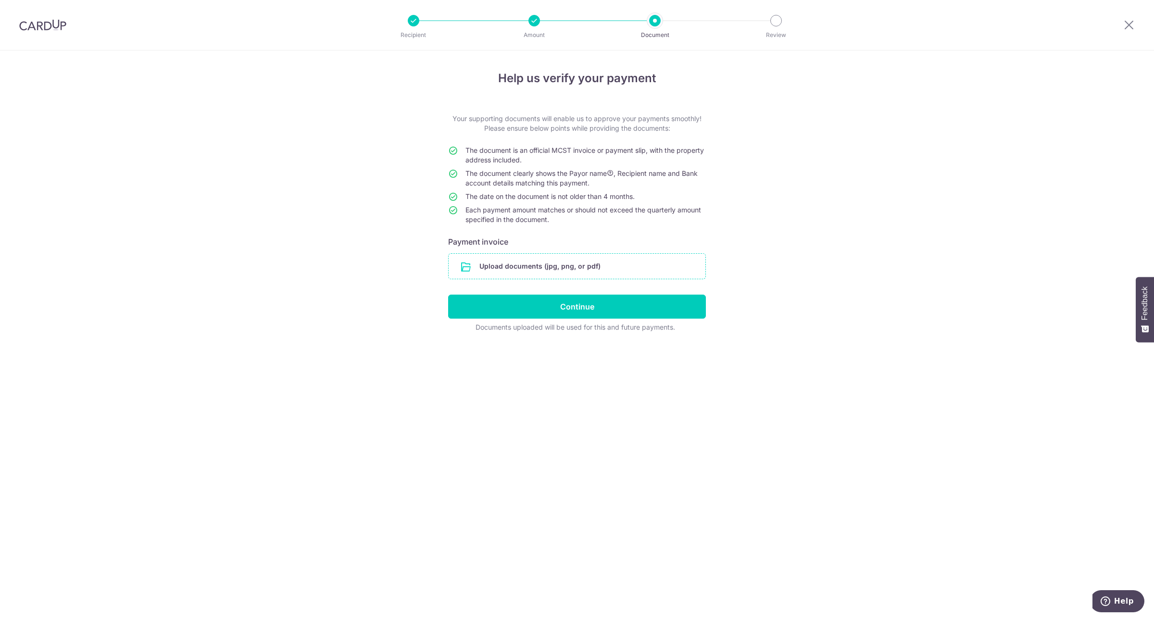
click at [567, 267] on input "file" at bounding box center [577, 266] width 257 height 25
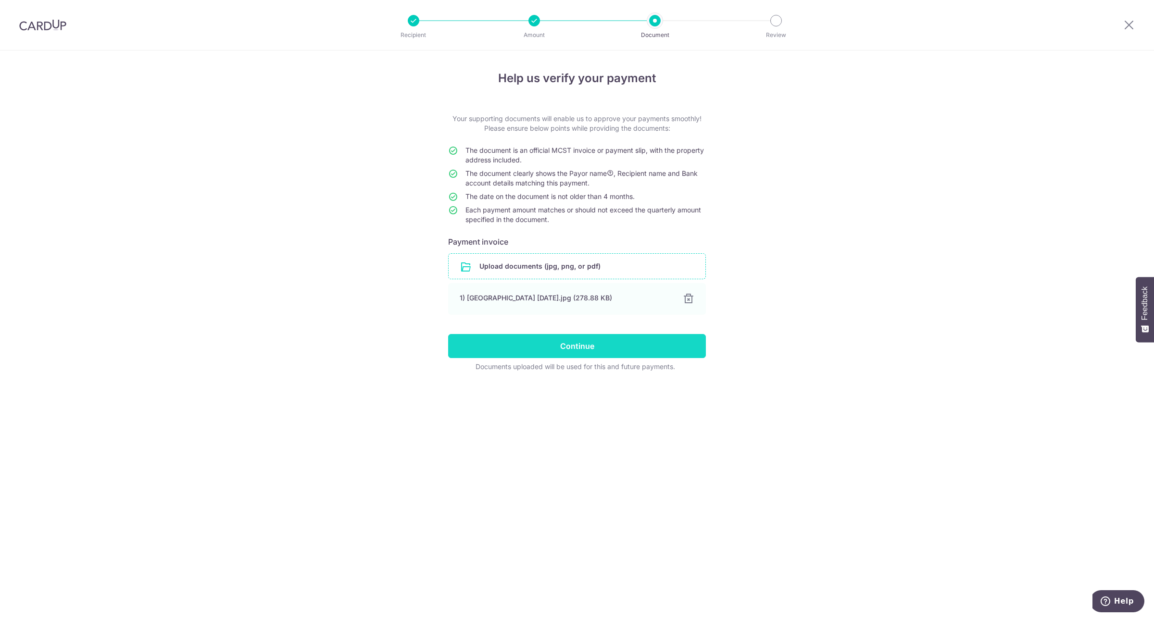
click at [580, 346] on input "Continue" at bounding box center [577, 346] width 258 height 24
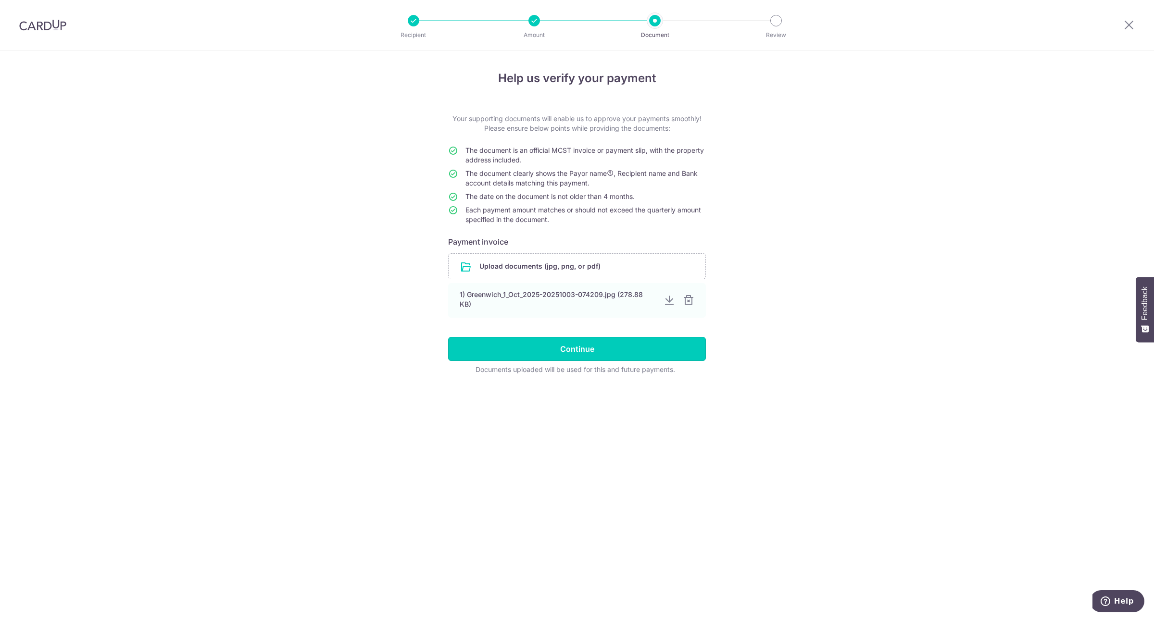
click at [580, 346] on input "Continue" at bounding box center [577, 349] width 258 height 24
click at [569, 349] on input "Continue" at bounding box center [577, 349] width 258 height 24
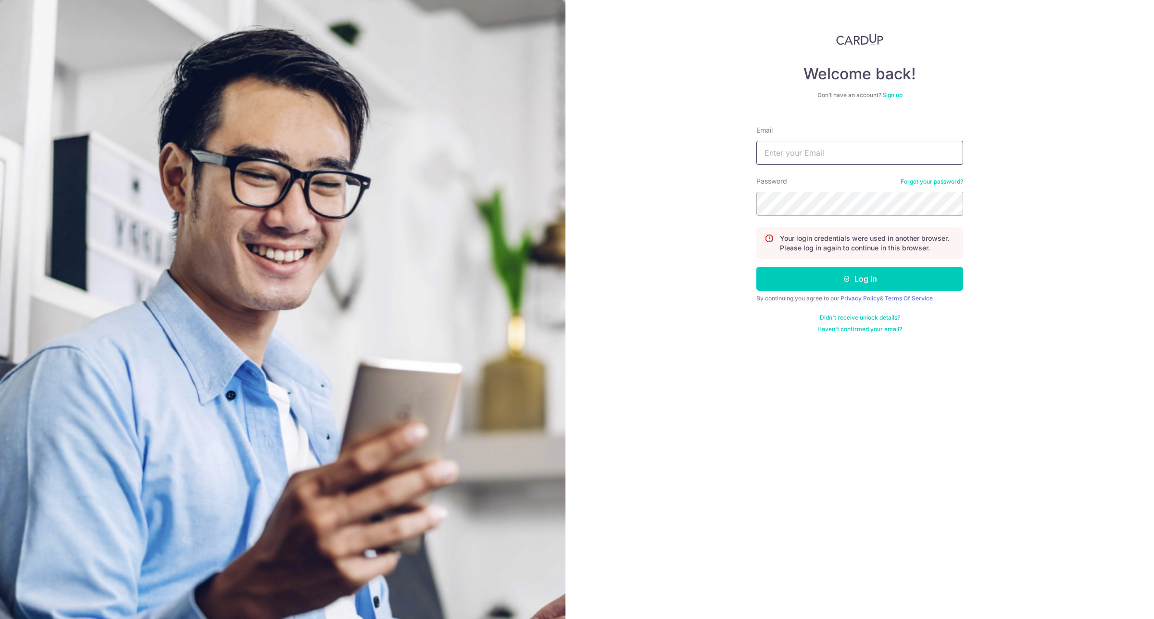
click at [791, 154] on input "Email" at bounding box center [859, 153] width 207 height 24
type input "[PERSON_NAME][EMAIL_ADDRESS][DOMAIN_NAME]"
click at [873, 280] on button "Log in" at bounding box center [859, 279] width 207 height 24
click at [812, 141] on input "Email" at bounding box center [859, 153] width 207 height 24
type input "[PERSON_NAME][EMAIL_ADDRESS][DOMAIN_NAME]"
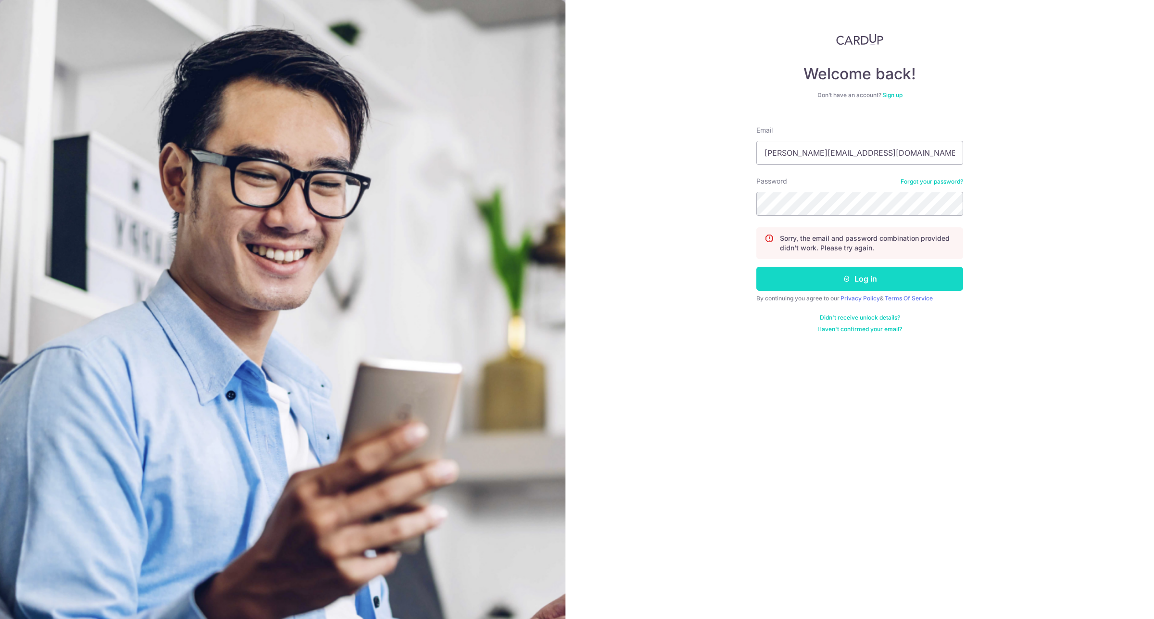
click at [849, 284] on button "Log in" at bounding box center [859, 279] width 207 height 24
